Goal: Transaction & Acquisition: Subscribe to service/newsletter

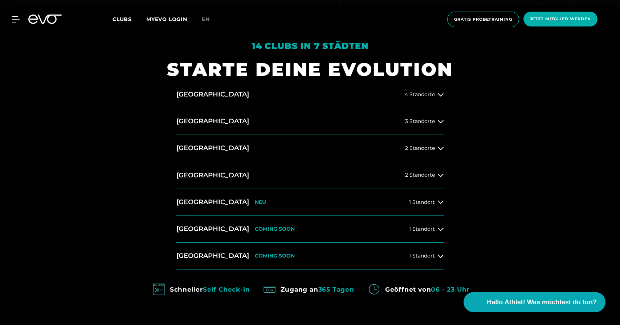
scroll to position [300, 0]
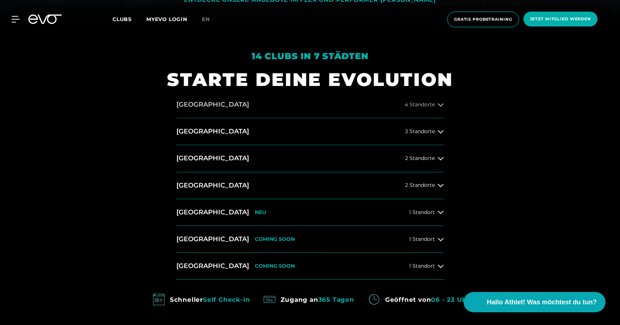
click at [434, 99] on button "[GEOGRAPHIC_DATA] 4 Standorte" at bounding box center [309, 104] width 267 height 27
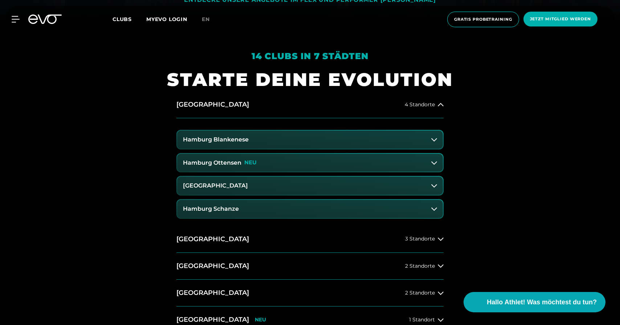
click at [322, 165] on button "Hamburg Ottensen NEU" at bounding box center [310, 163] width 266 height 18
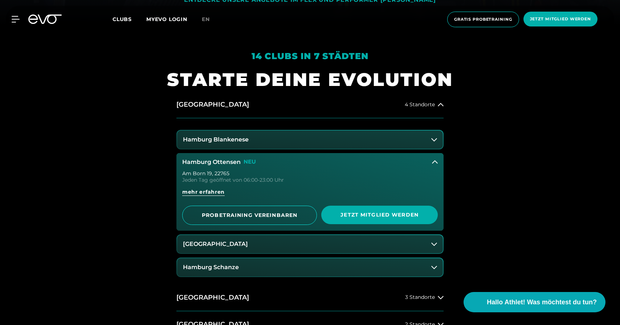
click at [321, 141] on button "Hamburg Blankenese" at bounding box center [310, 140] width 266 height 18
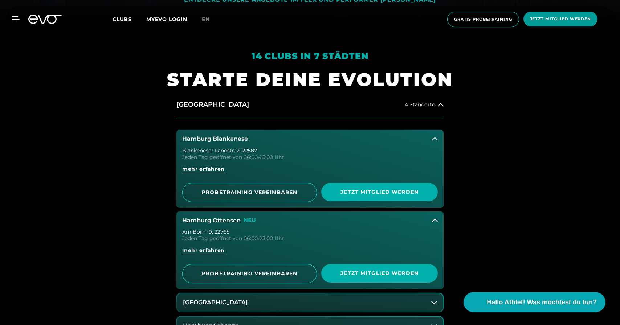
click at [540, 18] on span "Jetzt Mitglied werden" at bounding box center [560, 19] width 61 height 6
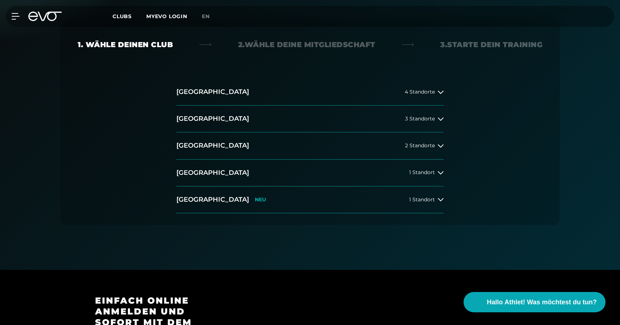
scroll to position [148, 0]
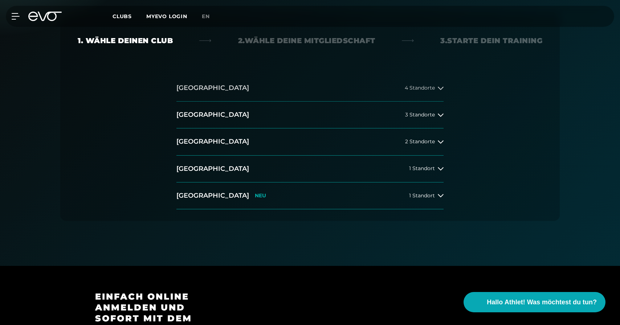
click at [386, 87] on button "[GEOGRAPHIC_DATA] 4 Standorte" at bounding box center [309, 88] width 267 height 27
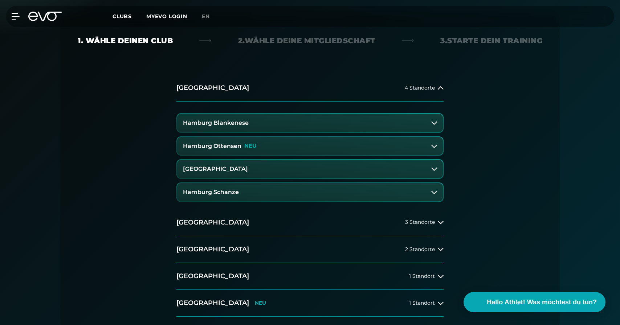
click at [316, 125] on button "Hamburg Blankenese" at bounding box center [310, 123] width 266 height 18
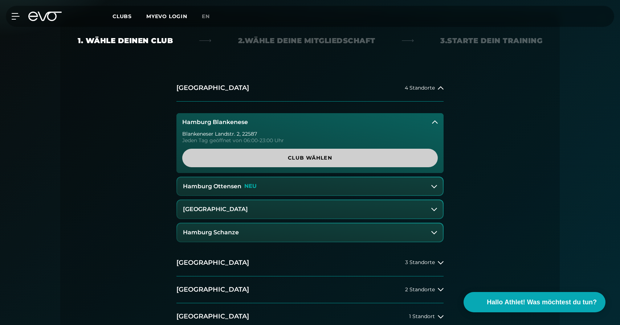
click at [313, 152] on span "Club wählen" at bounding box center [309, 158] width 255 height 19
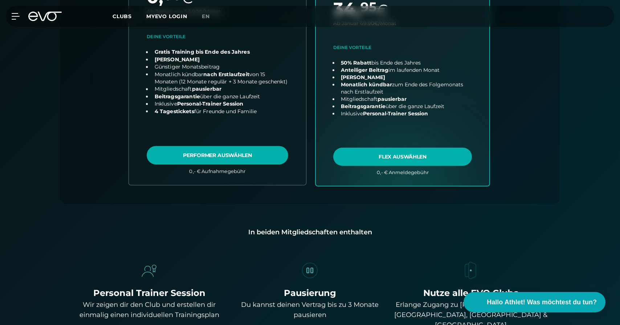
scroll to position [366, 0]
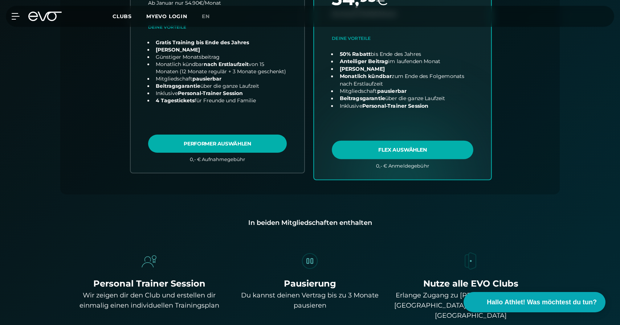
click at [378, 118] on link "choose plan" at bounding box center [402, 37] width 177 height 286
click at [424, 148] on link "choose plan" at bounding box center [402, 37] width 177 height 286
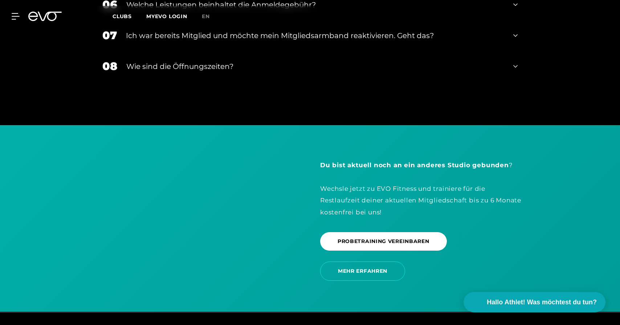
scroll to position [1551, 0]
